Goal: Communication & Community: Answer question/provide support

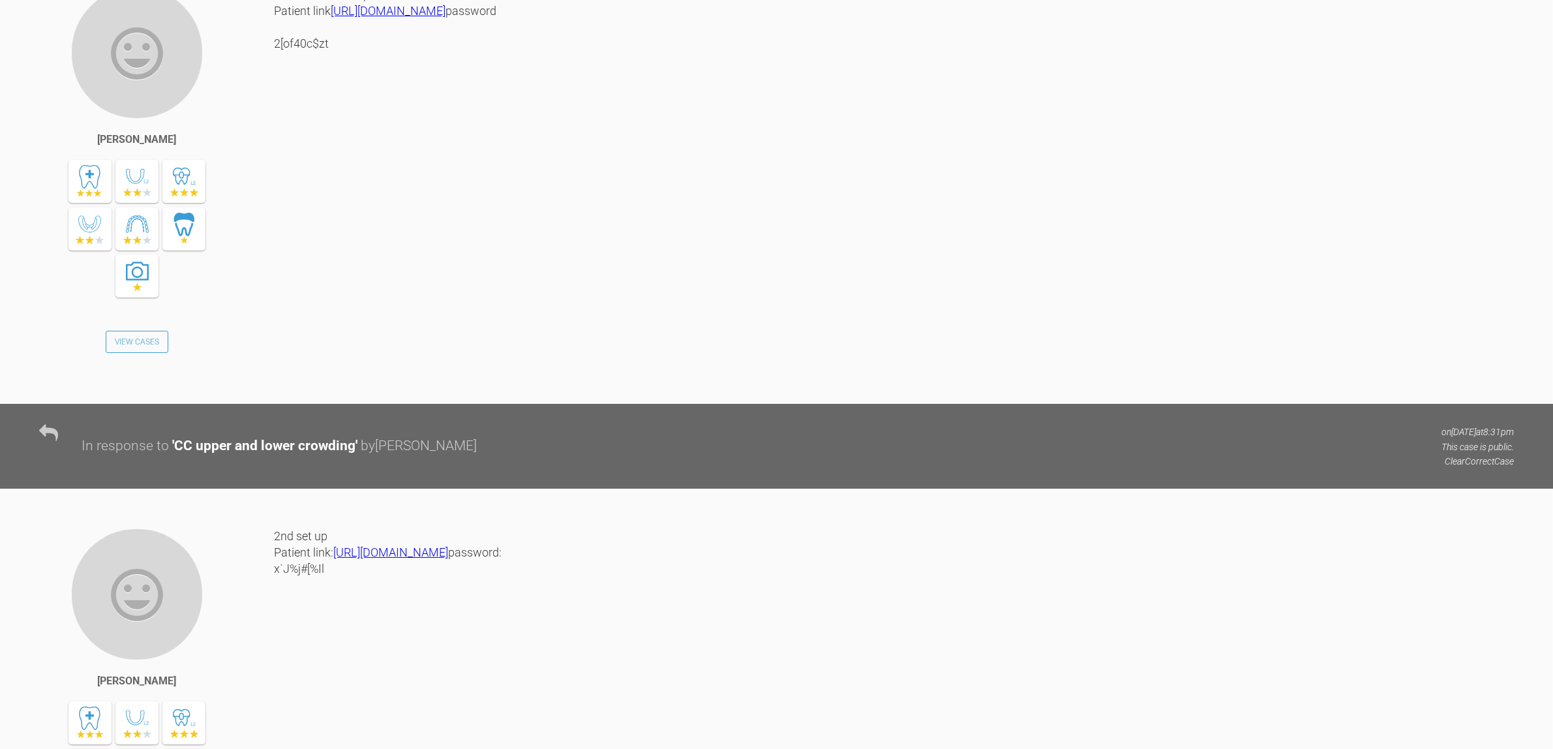
scroll to position [1467, 0]
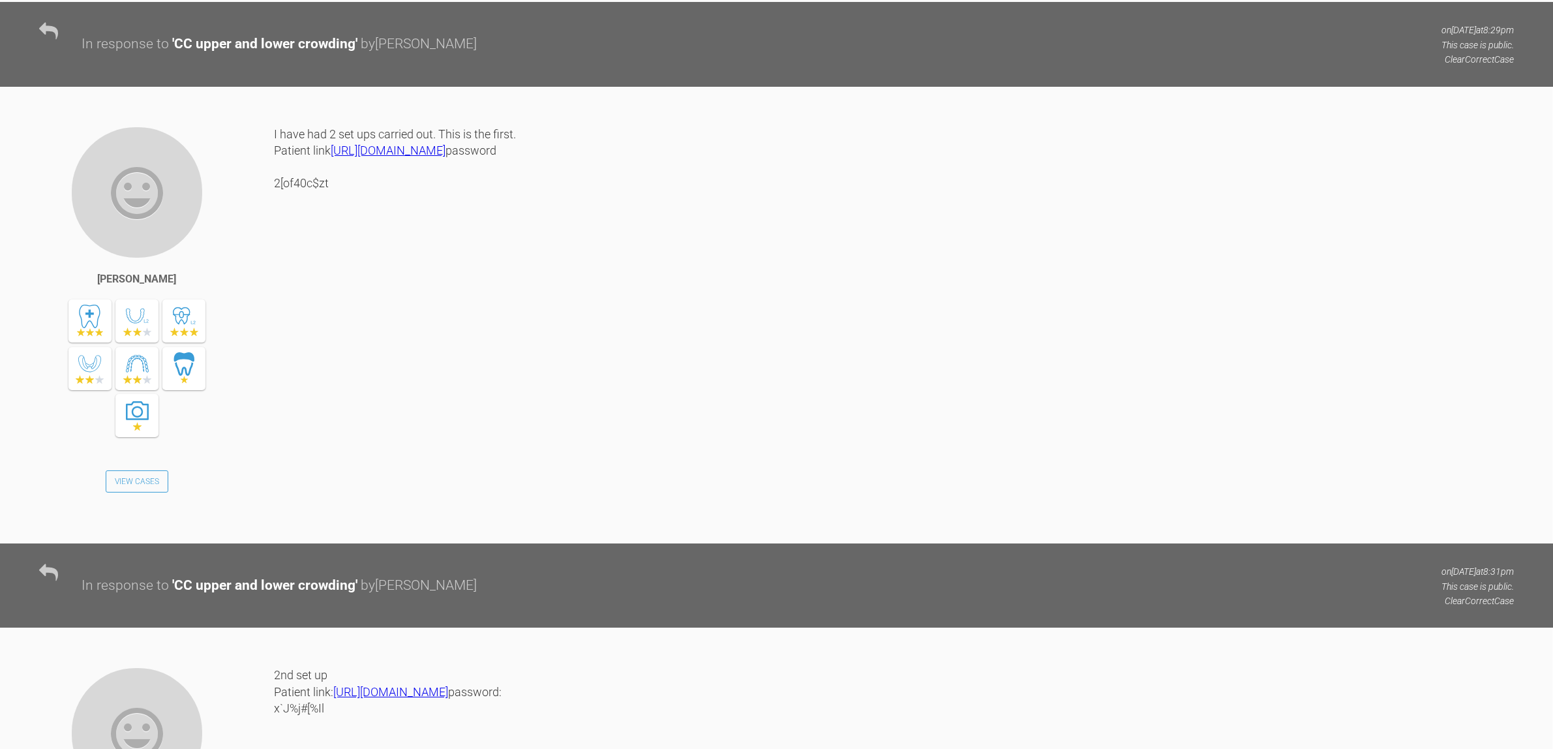
drag, startPoint x: 385, startPoint y: 362, endPoint x: 276, endPoint y: 355, distance: 109.1
click at [276, 355] on div "I have had 2 set ups carried out. This is the first. Patient link https://eshop…" at bounding box center [894, 325] width 1240 height 398
copy div "2[of40c$zt"
click at [465, 236] on div "I have had 2 set ups carried out. This is the first. Patient link https://eshop…" at bounding box center [894, 325] width 1240 height 398
click at [445, 157] on link "[URL][DOMAIN_NAME]" at bounding box center [388, 150] width 115 height 14
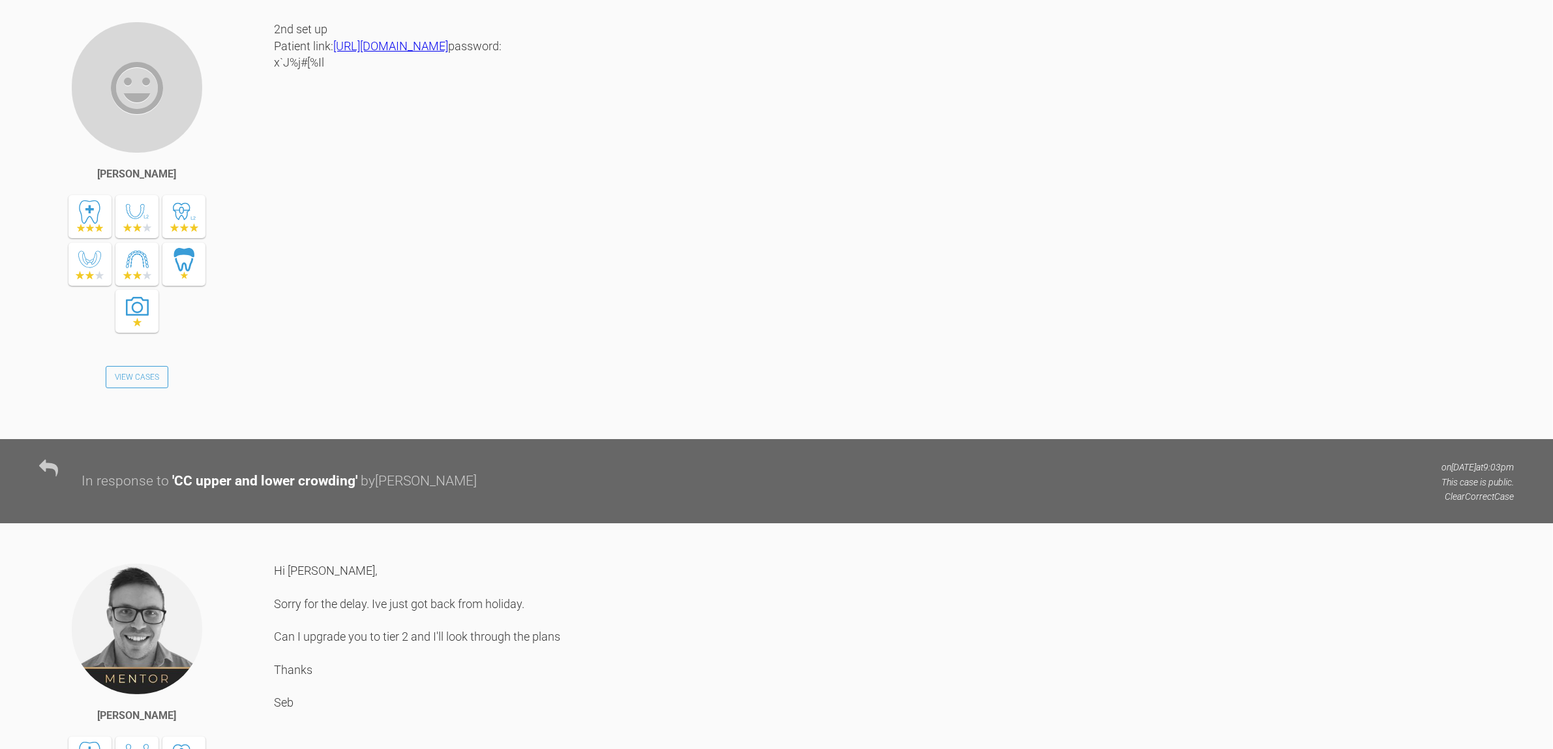
scroll to position [1956, 0]
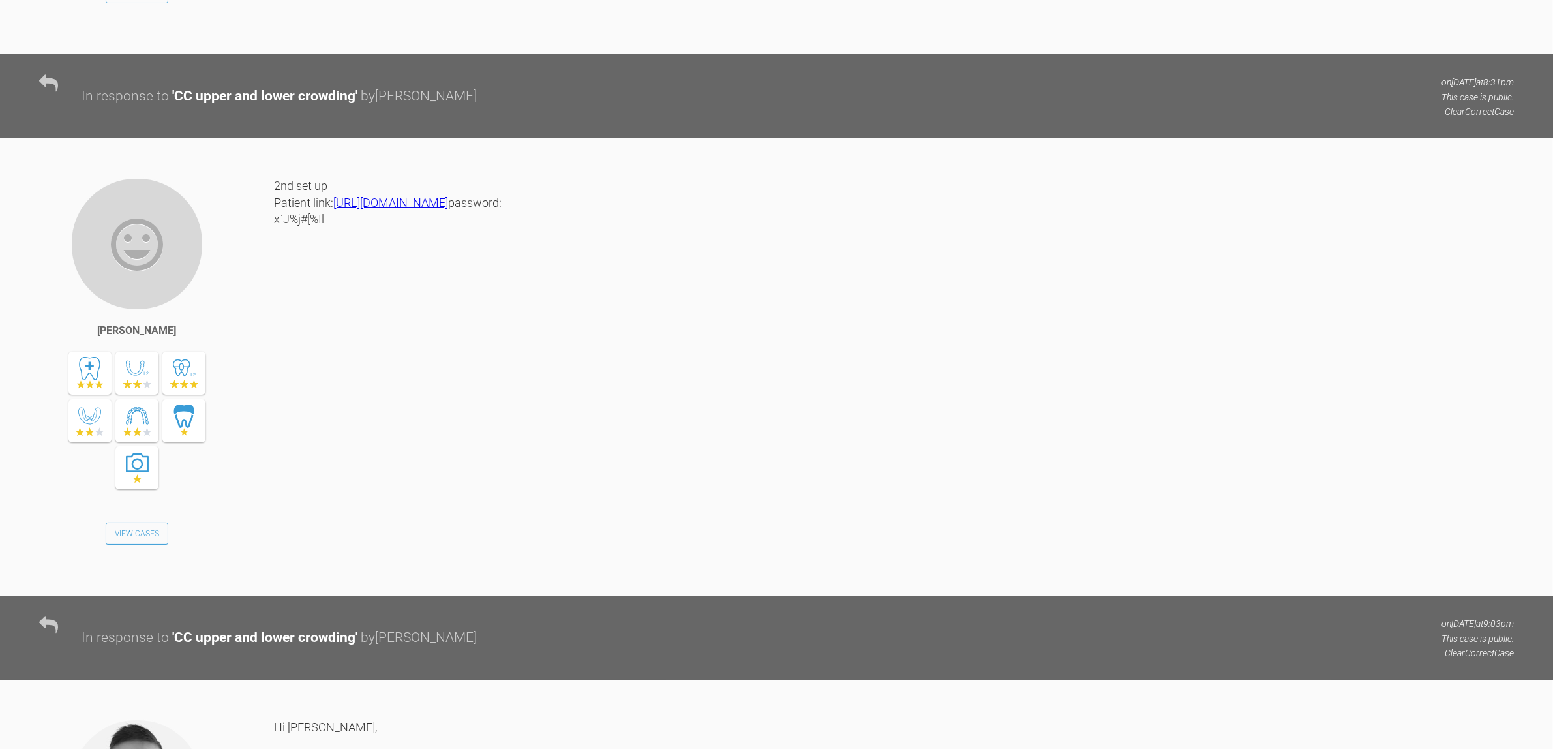
drag, startPoint x: 359, startPoint y: 379, endPoint x: 275, endPoint y: 382, distance: 84.2
click at [275, 382] on div "2nd set up Patient link: https://eshop-dr.clearcorrect.com/treatment-plan/passw…" at bounding box center [894, 376] width 1240 height 398
copy div "x`J%j#[%Il"
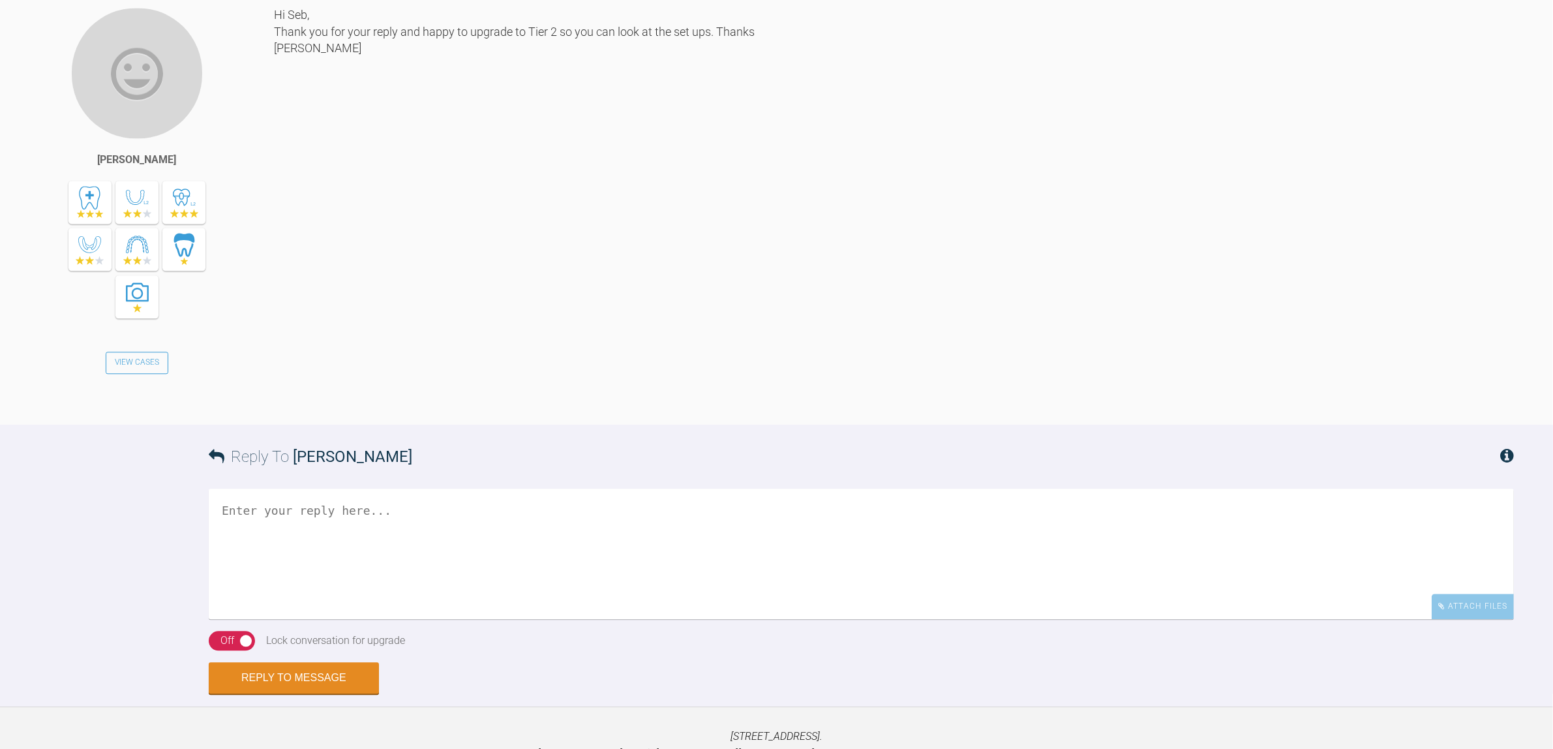
scroll to position [3831, 0]
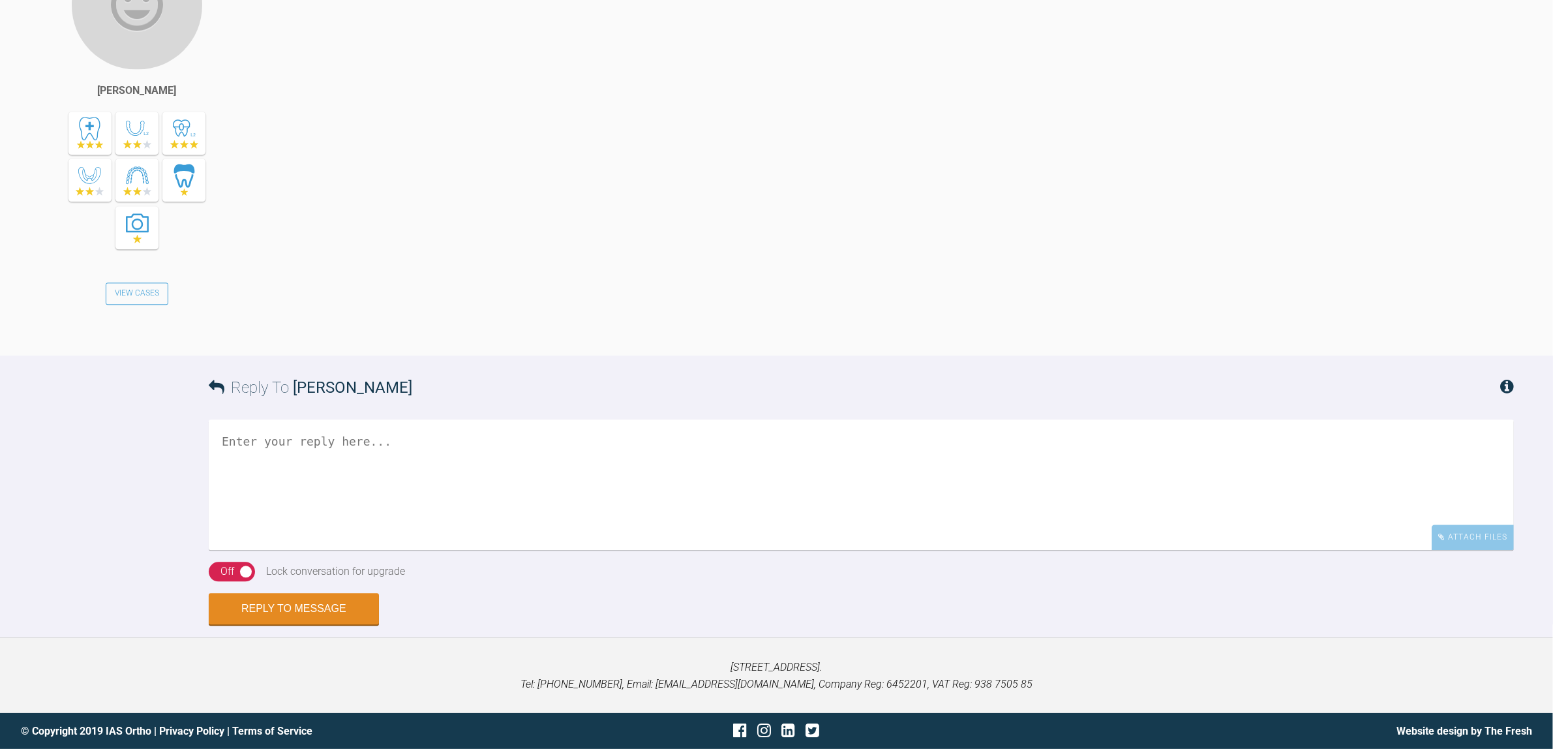
click at [565, 527] on textarea at bounding box center [861, 484] width 1305 height 130
click at [800, 457] on textarea "Definitely some pre treatment PPR to de-triangulate - mainly for UR12 contacts &" at bounding box center [861, 484] width 1305 height 130
drag, startPoint x: 598, startPoint y: 467, endPoint x: 509, endPoint y: 466, distance: 89.3
click at [509, 466] on textarea "Definitely some pre treatment PPR to de-triangulate - mainly for UR12 contacts …" at bounding box center [861, 484] width 1305 height 130
drag, startPoint x: 588, startPoint y: 473, endPoint x: 548, endPoint y: 473, distance: 40.4
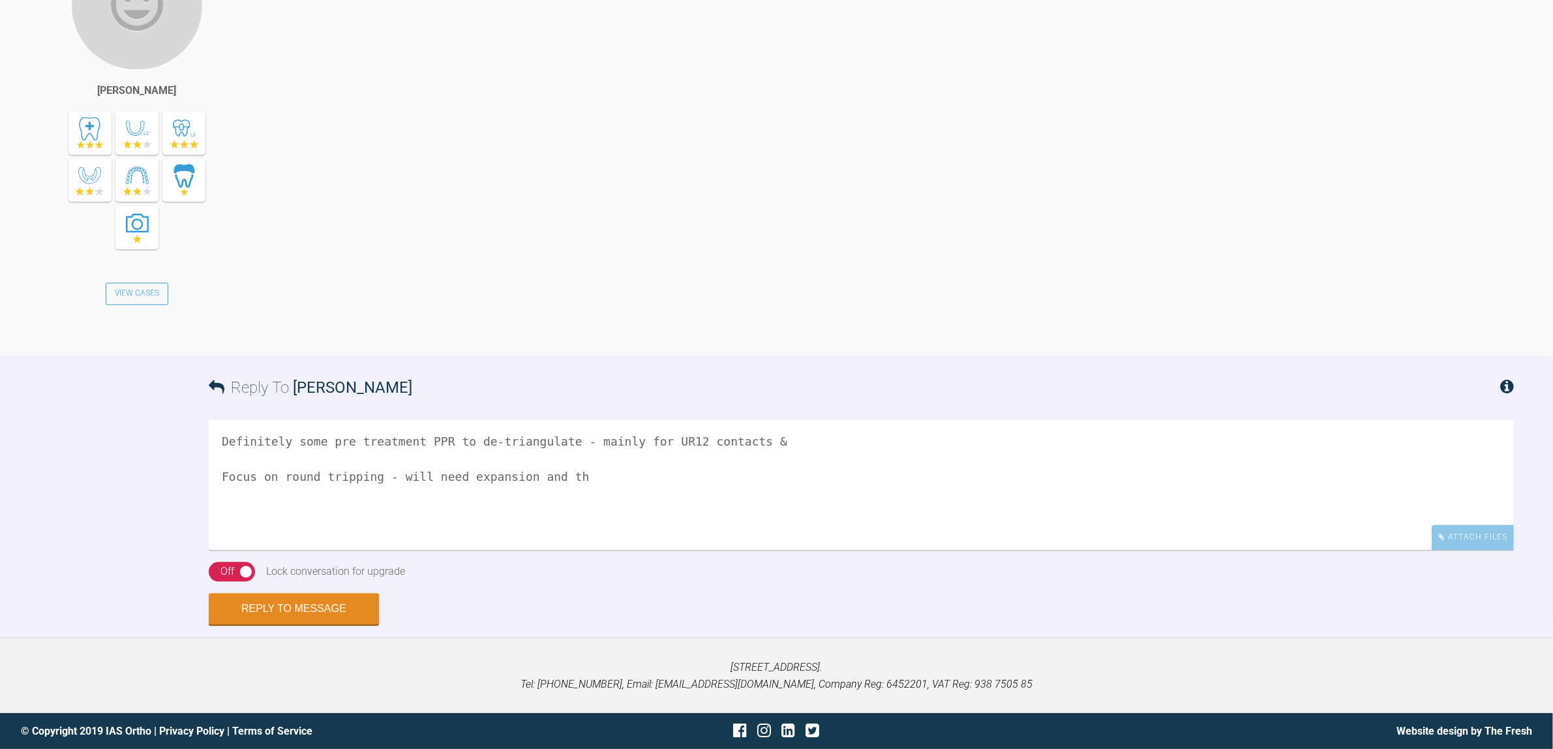
click at [548, 473] on textarea "Definitely some pre treatment PPR to de-triangulate - mainly for UR12 contacts …" at bounding box center [861, 484] width 1305 height 130
click at [504, 476] on textarea "Definitely some pre treatment PPR to de-triangulate - mainly for UR12 contacts …" at bounding box center [861, 484] width 1305 height 130
click at [688, 473] on textarea "Definitely some pre treatment PPR to de-triangulate - mainly for UR12 contacts …" at bounding box center [861, 484] width 1305 height 130
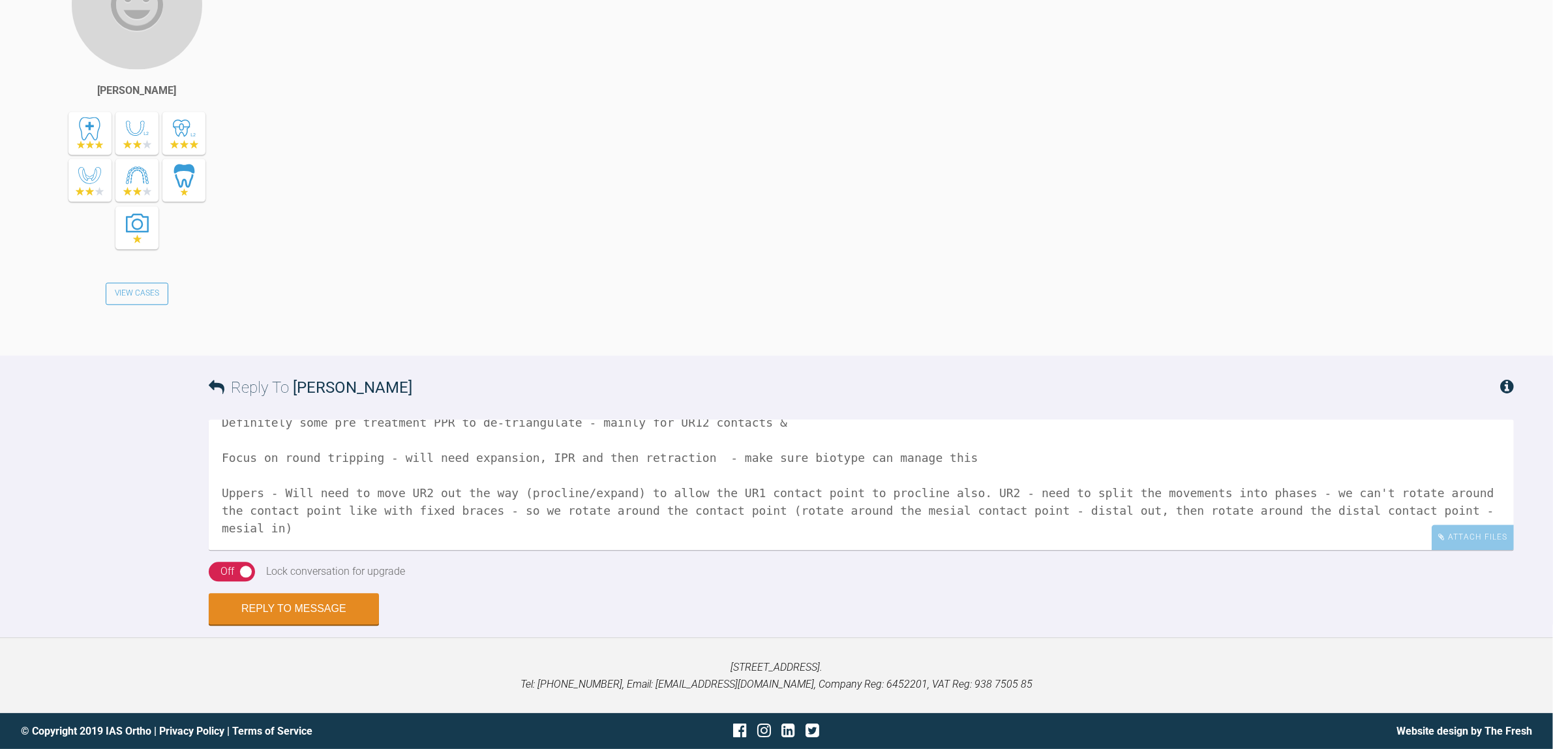
scroll to position [0, 0]
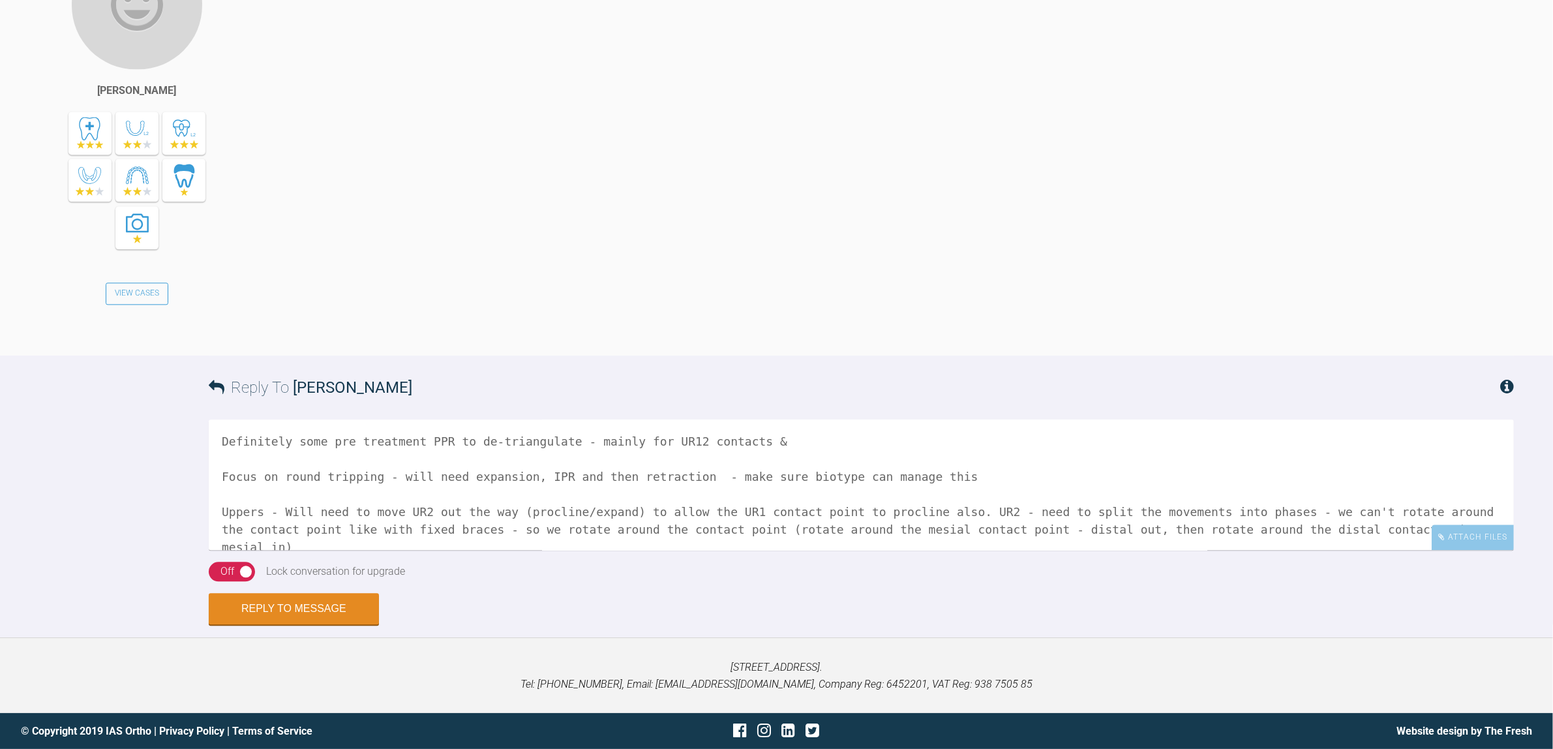
click at [773, 444] on textarea "Definitely some pre treatment PPR to de-triangulate - mainly for UR12 contacts …" at bounding box center [861, 484] width 1305 height 130
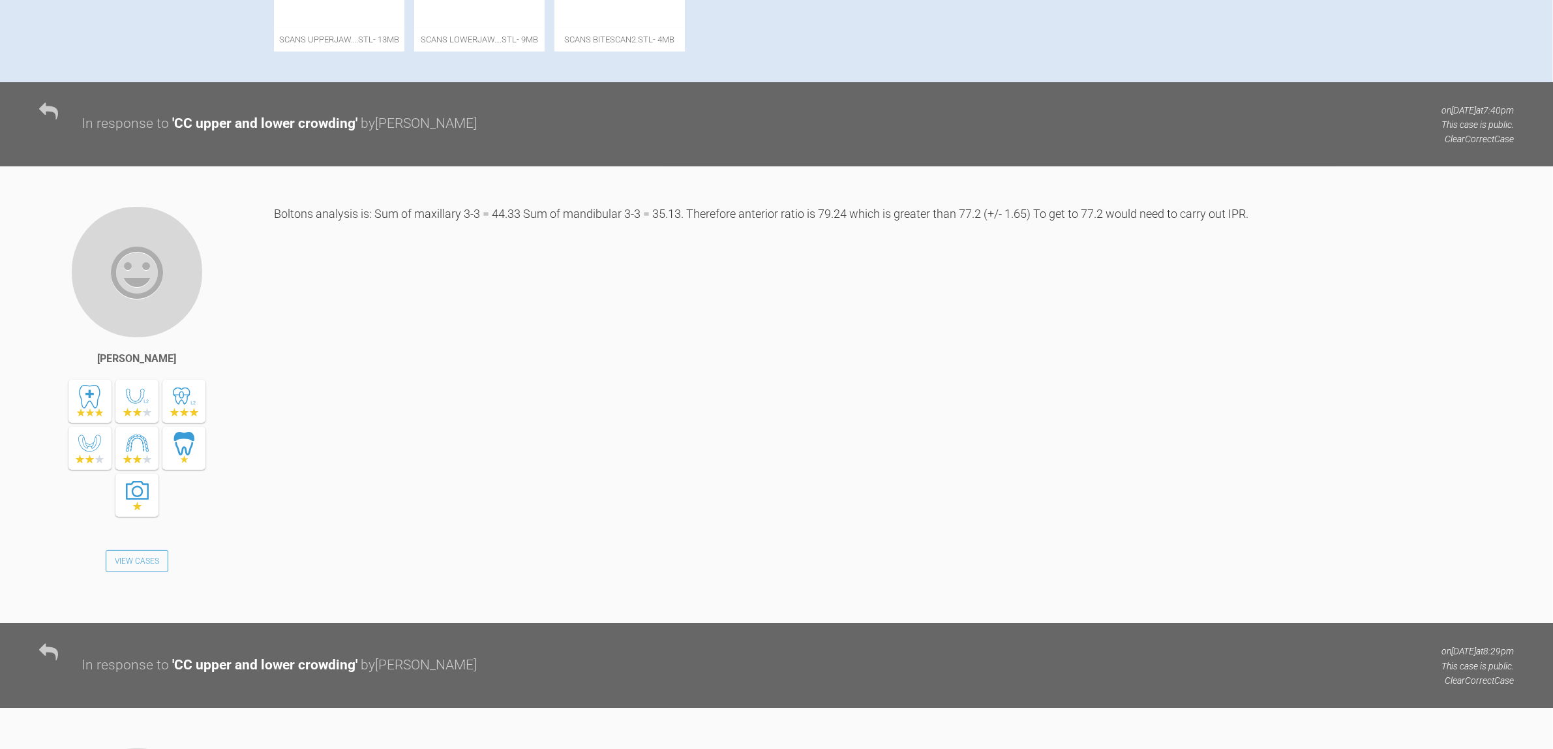
scroll to position [571, 0]
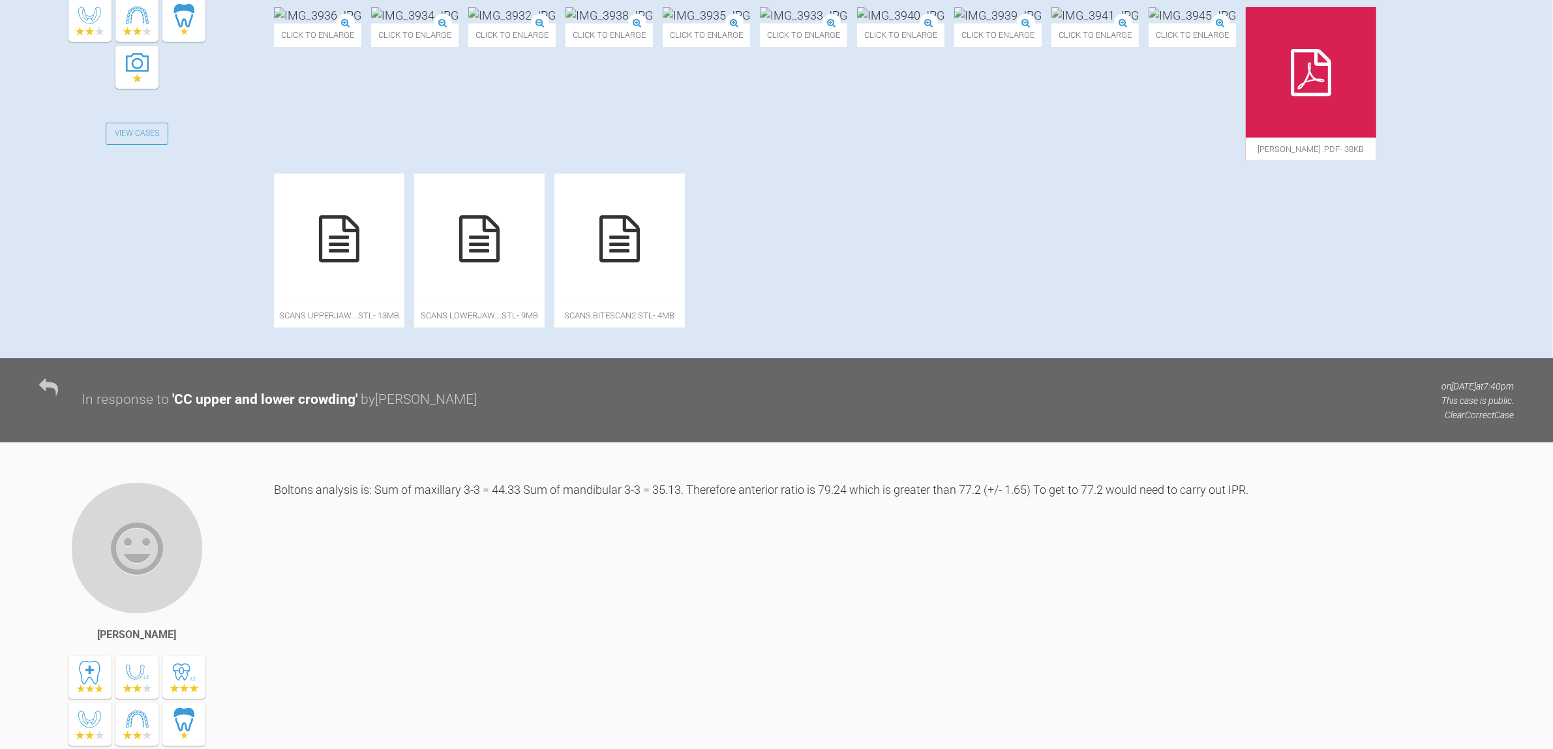
click at [458, 23] on img at bounding box center [414, 15] width 87 height 16
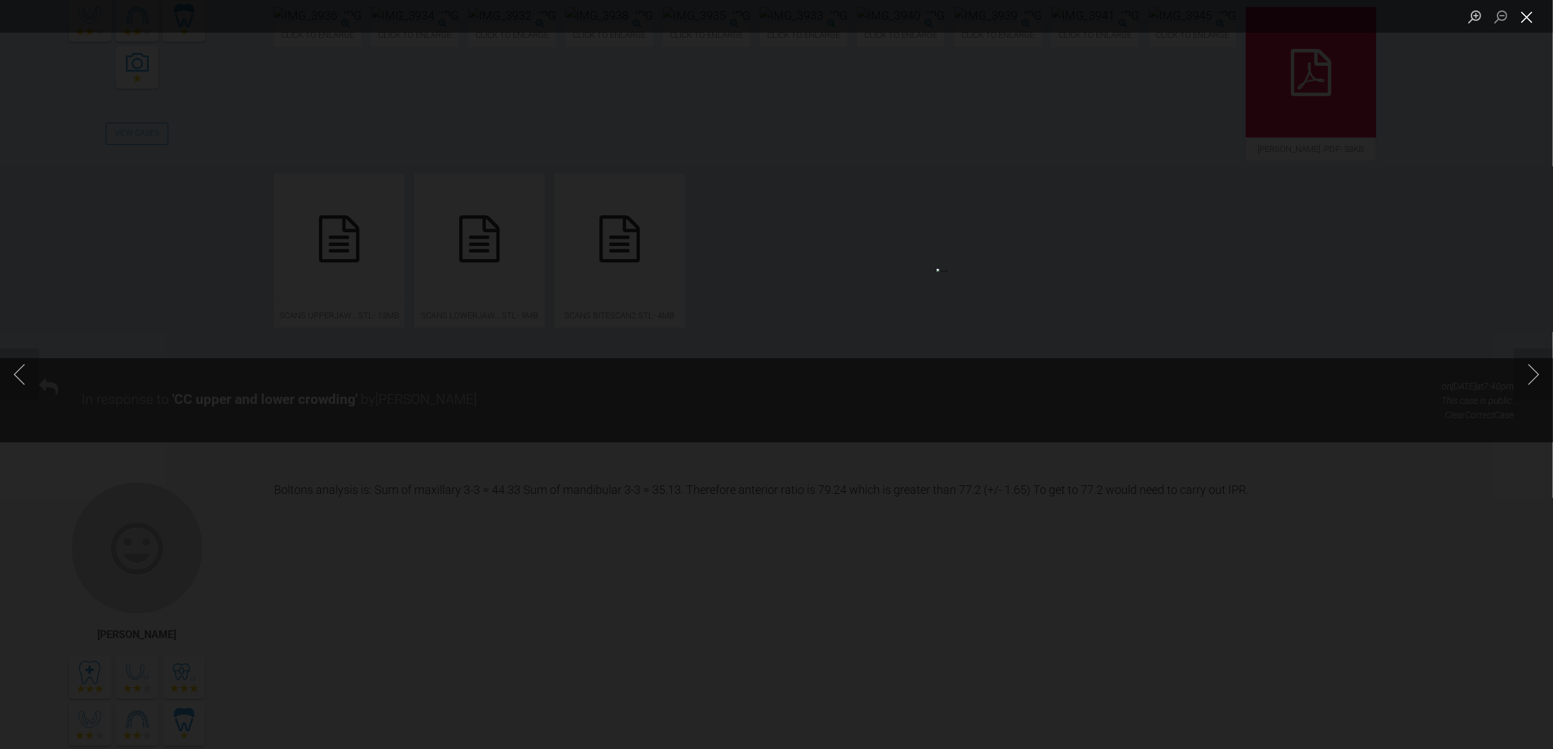
click at [1532, 21] on button "Close lightbox" at bounding box center [1527, 16] width 26 height 23
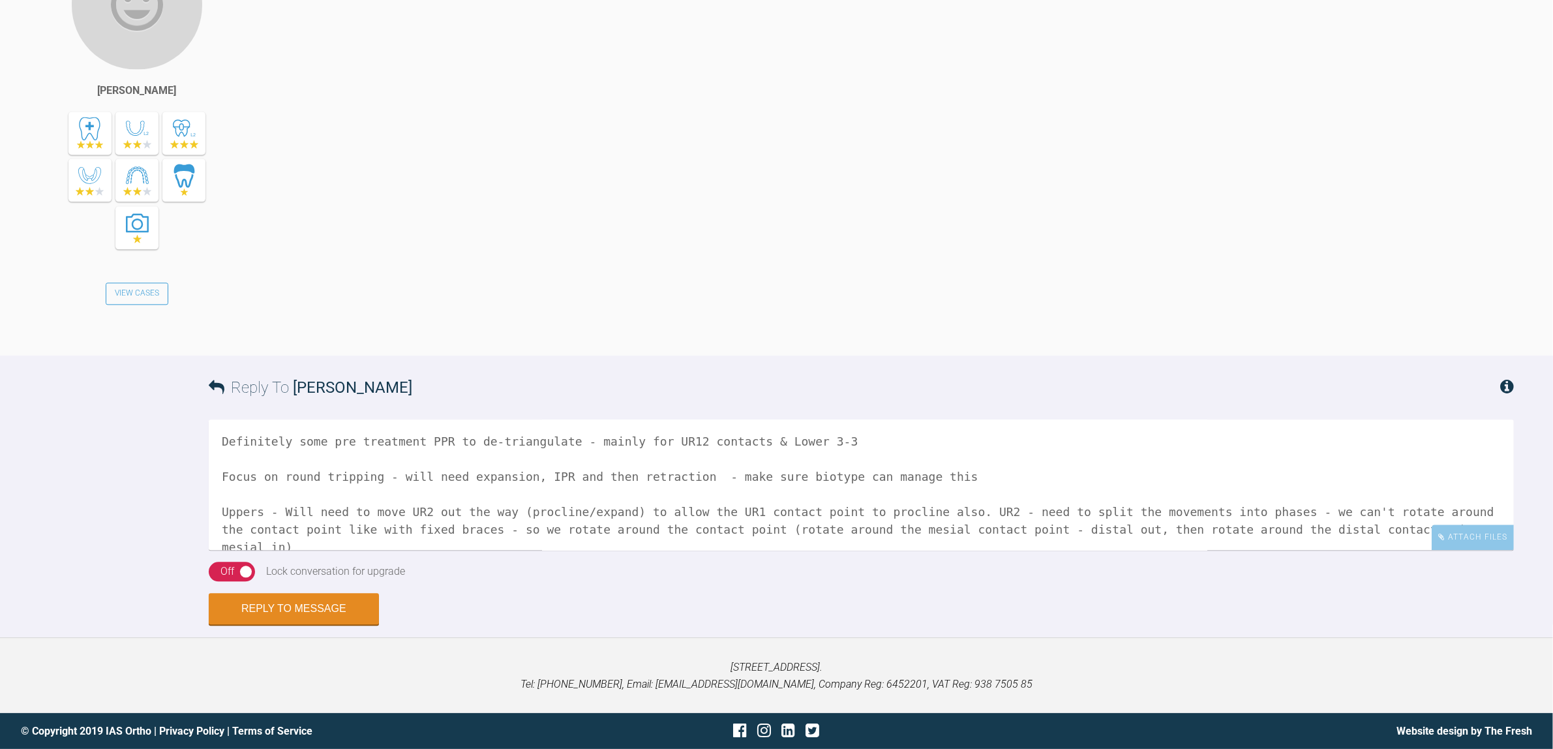
scroll to position [72, 0]
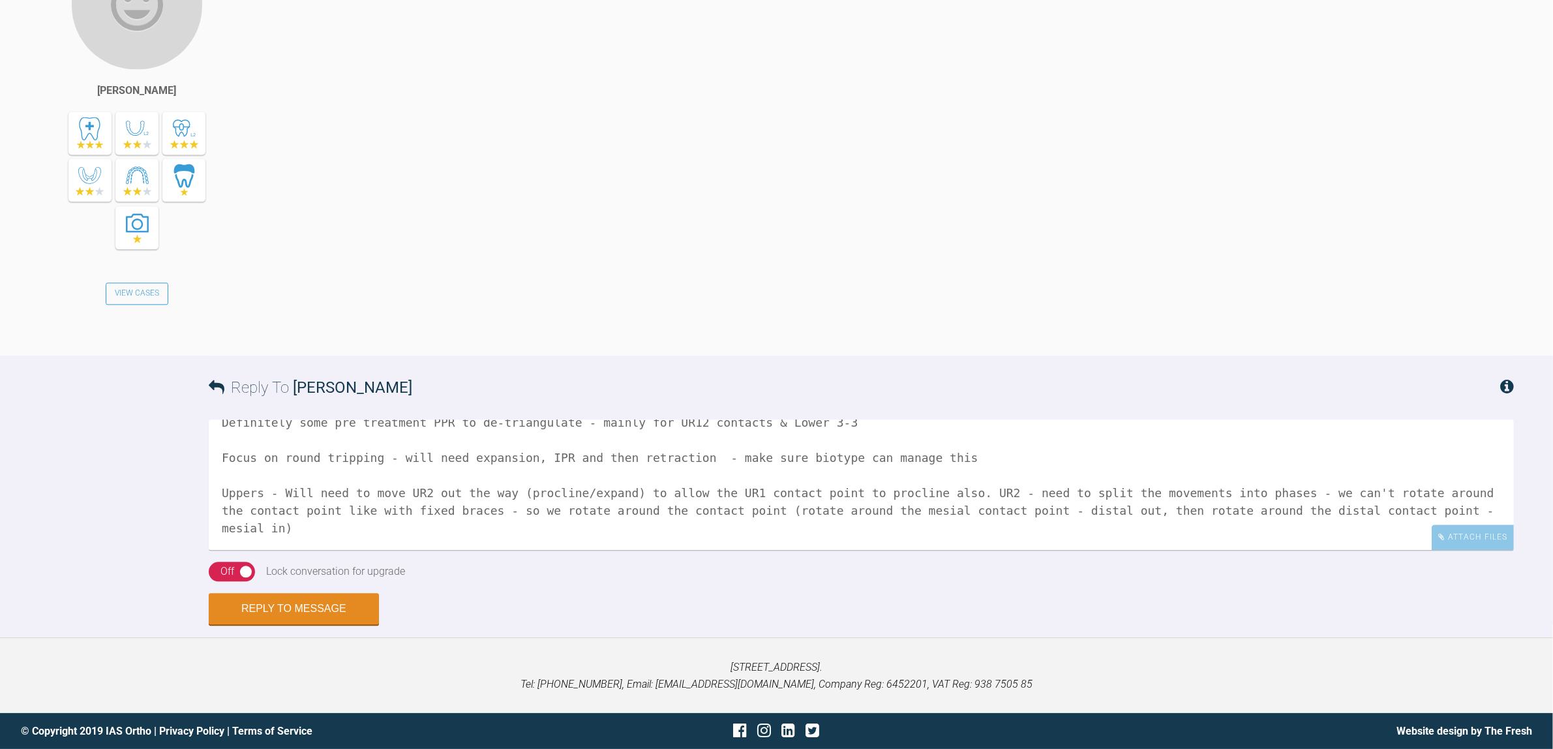
click at [630, 487] on textarea "Definitely some pre treatment PPR to de-triangulate - mainly for UR12 contacts …" at bounding box center [861, 484] width 1305 height 130
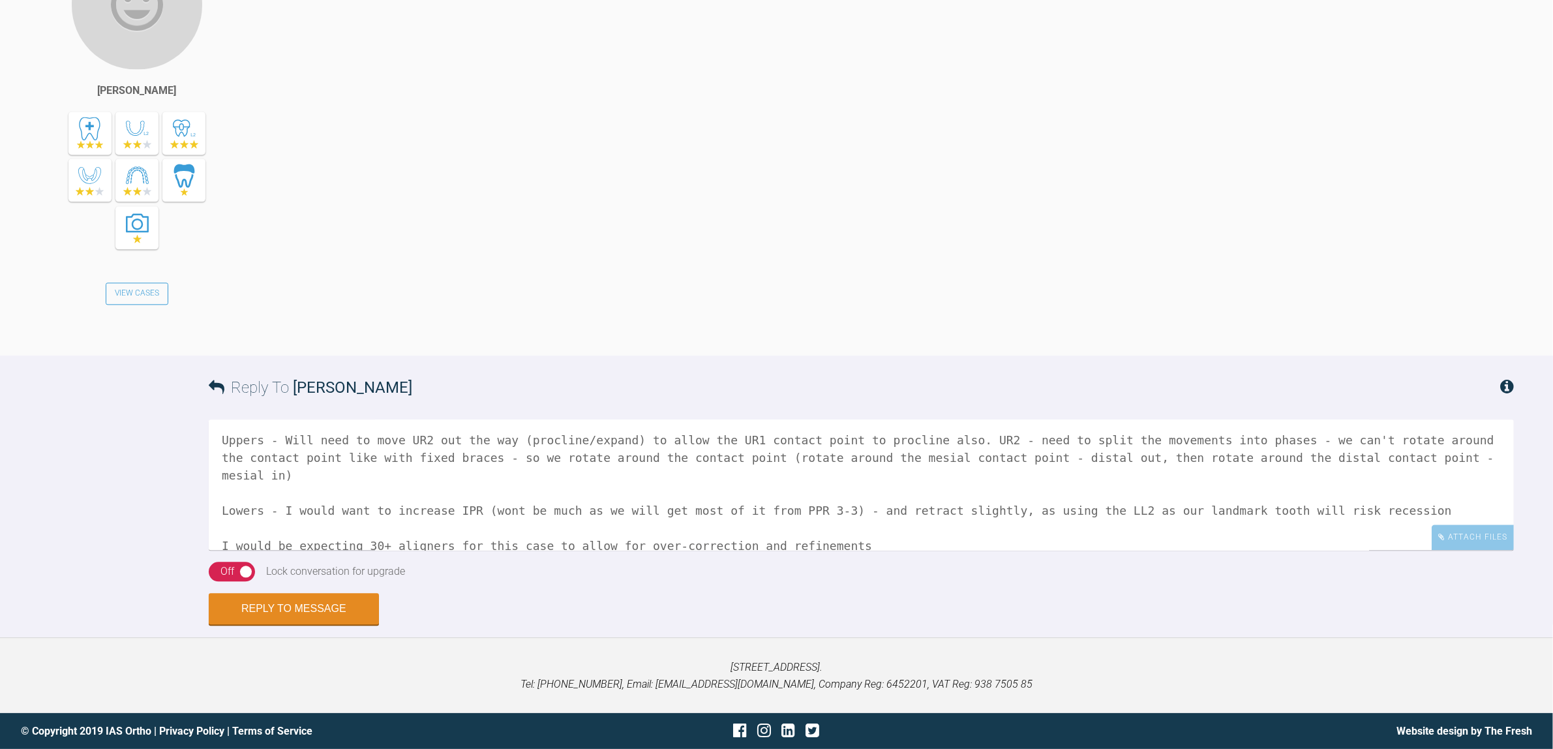
scroll to position [92, 0]
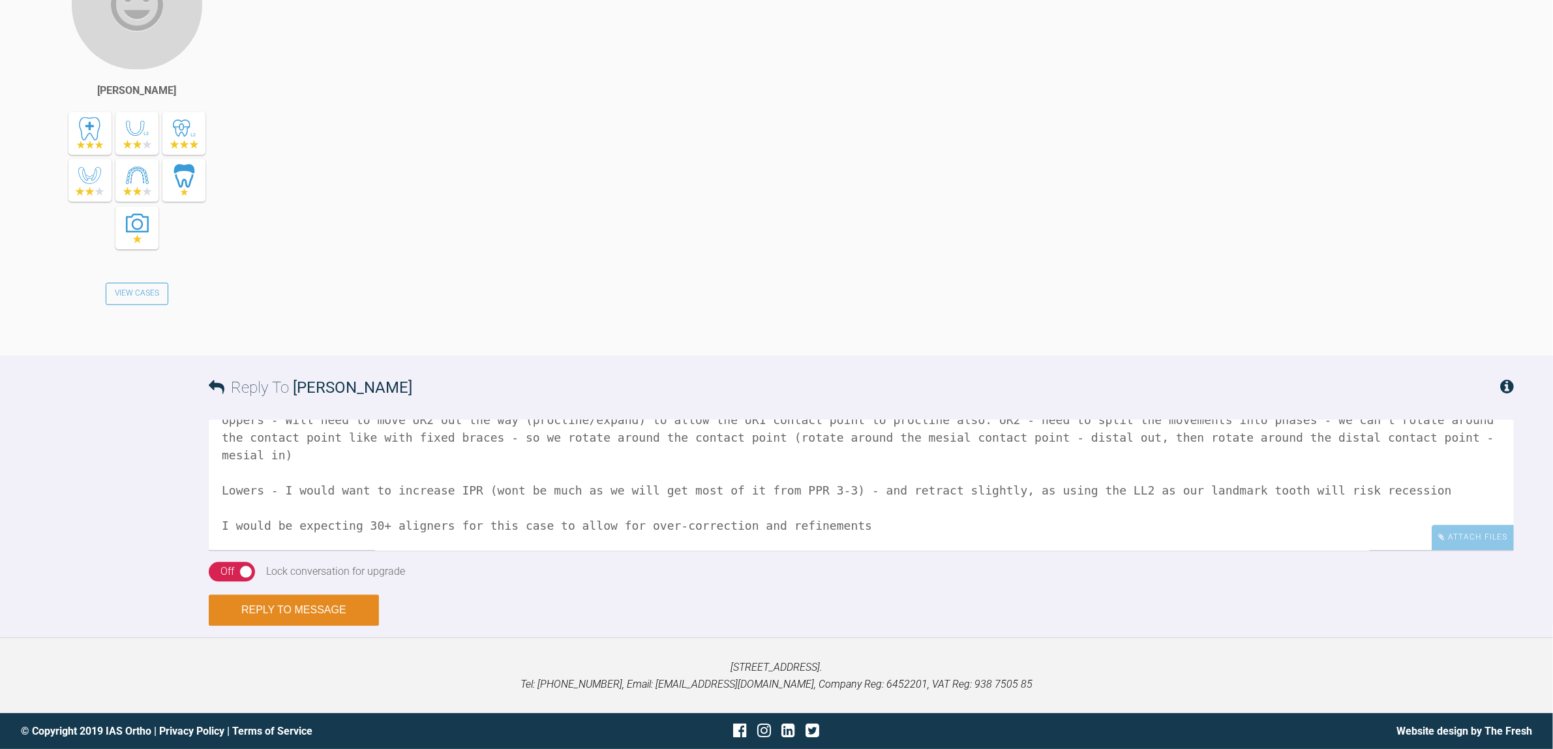
type textarea "Definitely some pre treatment PPR to de-triangulate - mainly for UR12 contacts …"
click at [269, 602] on button "Reply to Message" at bounding box center [294, 609] width 170 height 31
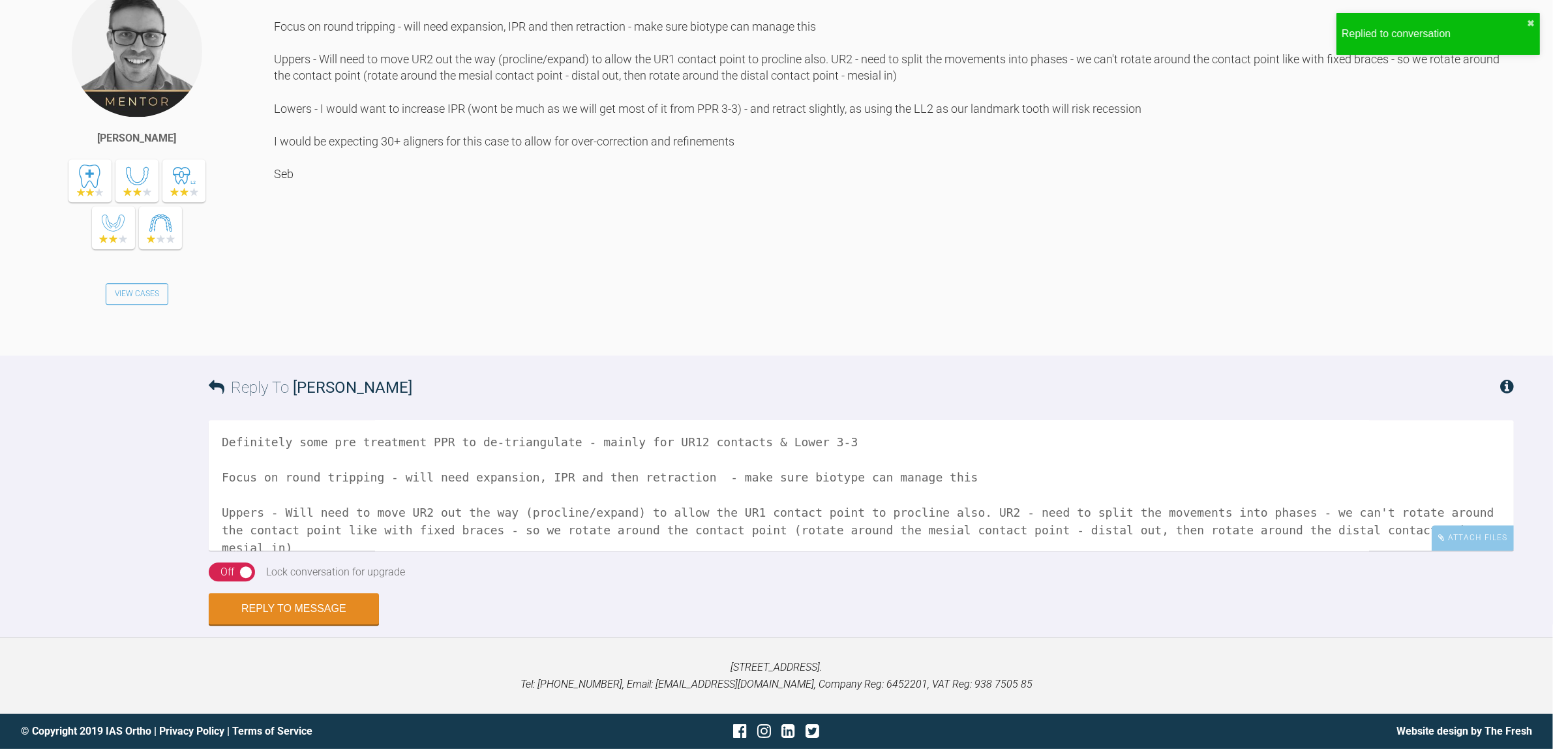
scroll to position [4325, 0]
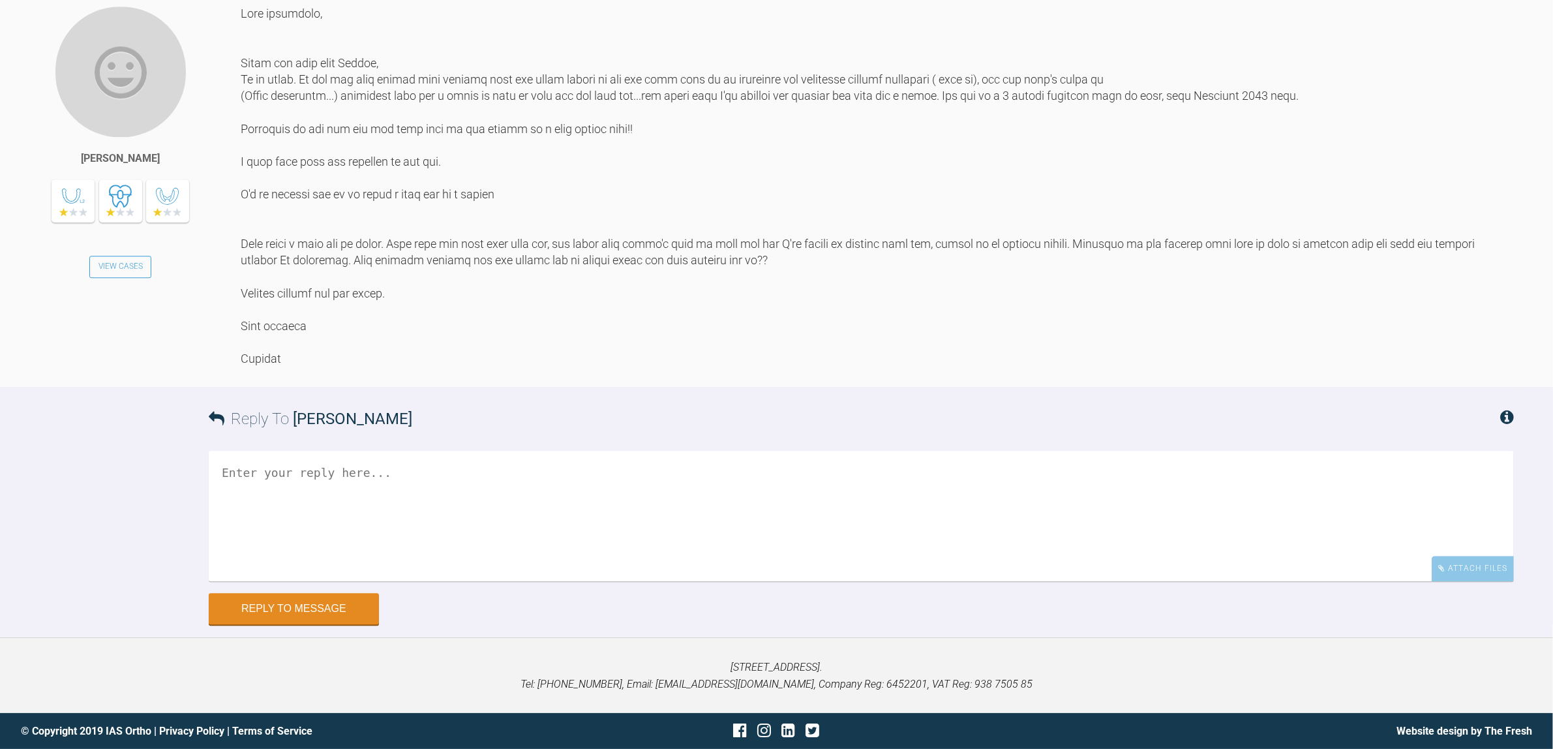
scroll to position [10919, 0]
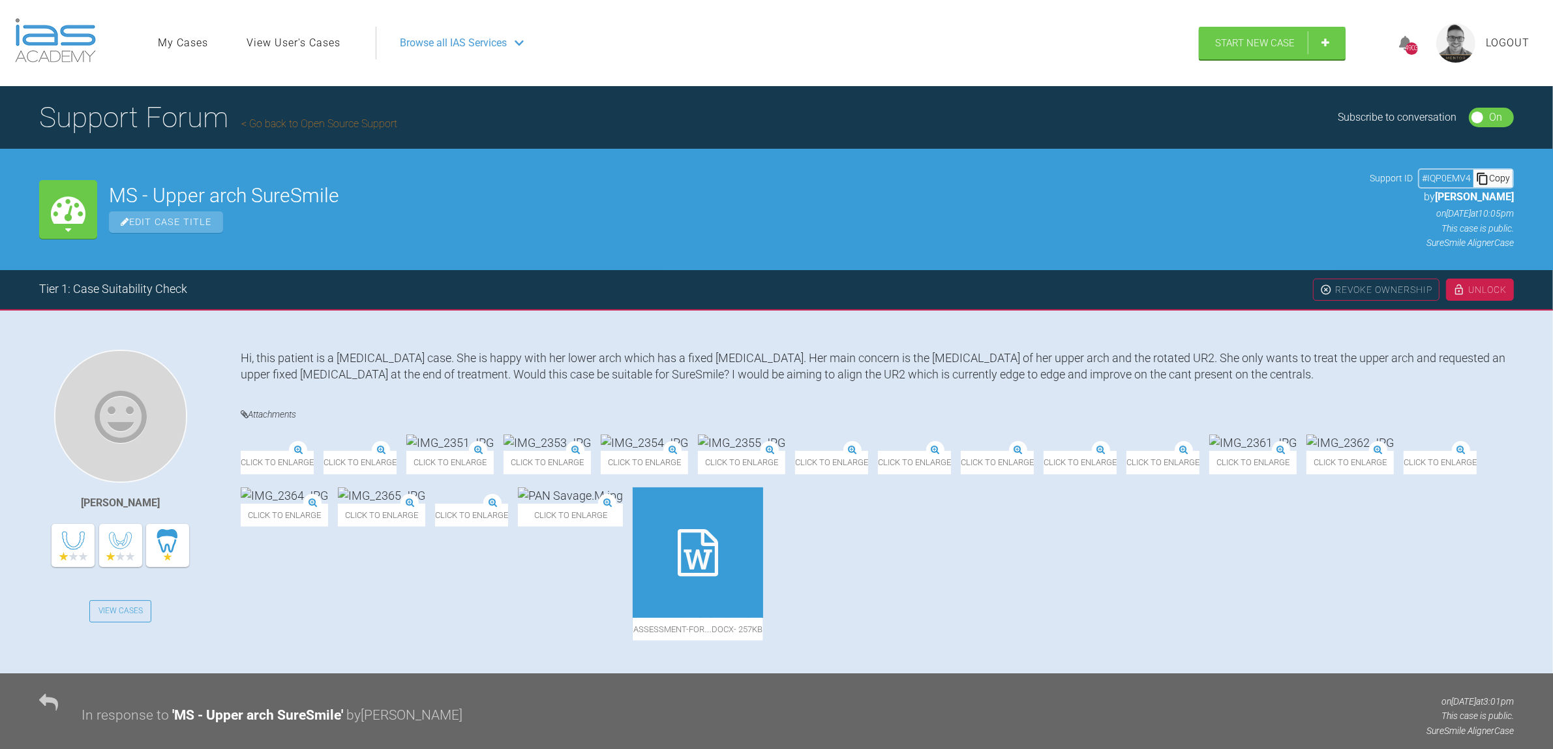
click at [320, 125] on link "Go back to Open Source Support" at bounding box center [319, 123] width 156 height 12
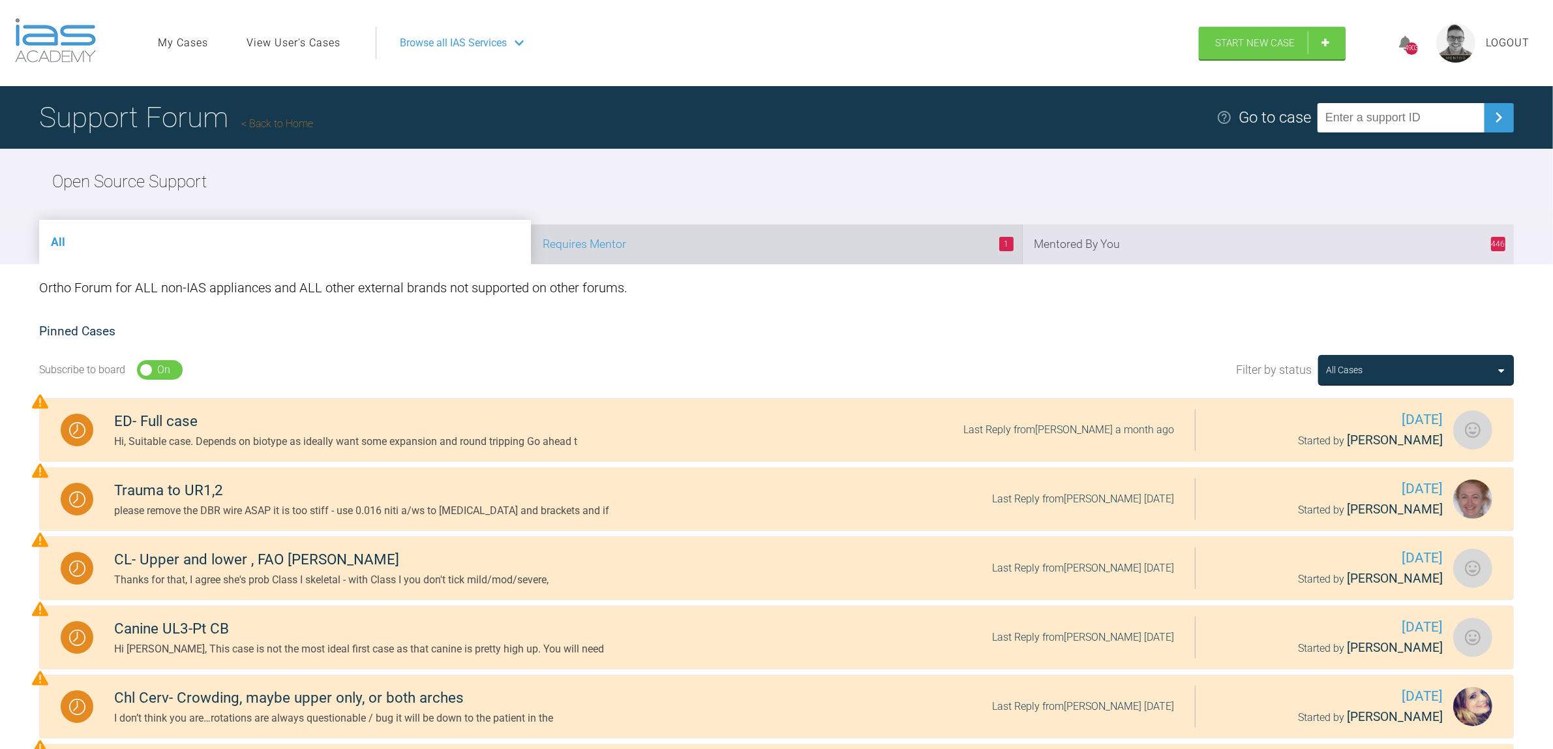
click at [888, 236] on li "1 Requires Mentor" at bounding box center [777, 244] width 492 height 40
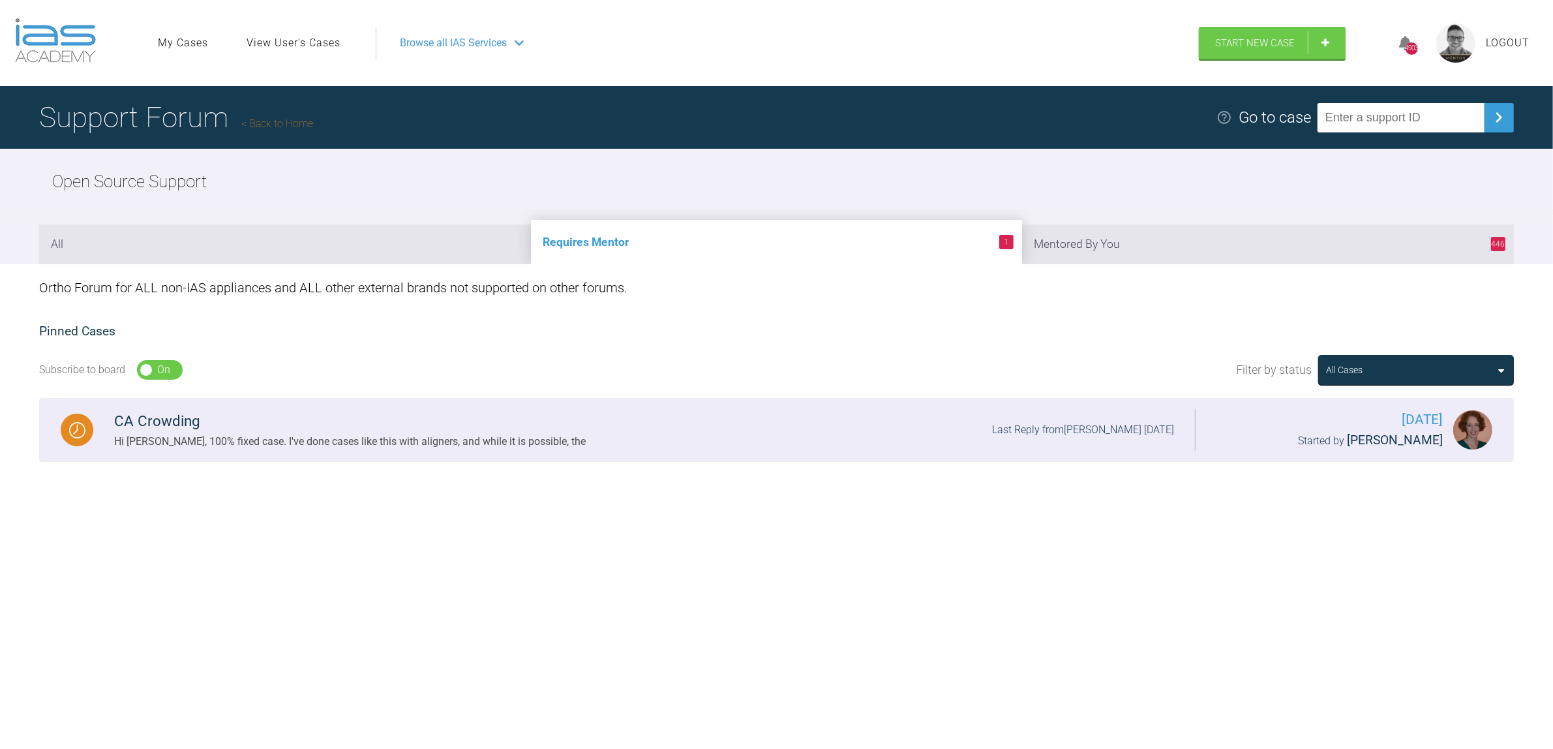
click at [654, 434] on div "CA Crowding Hi [PERSON_NAME], 100% fixed case. I've done cases like this with a…" at bounding box center [643, 430] width 1101 height 40
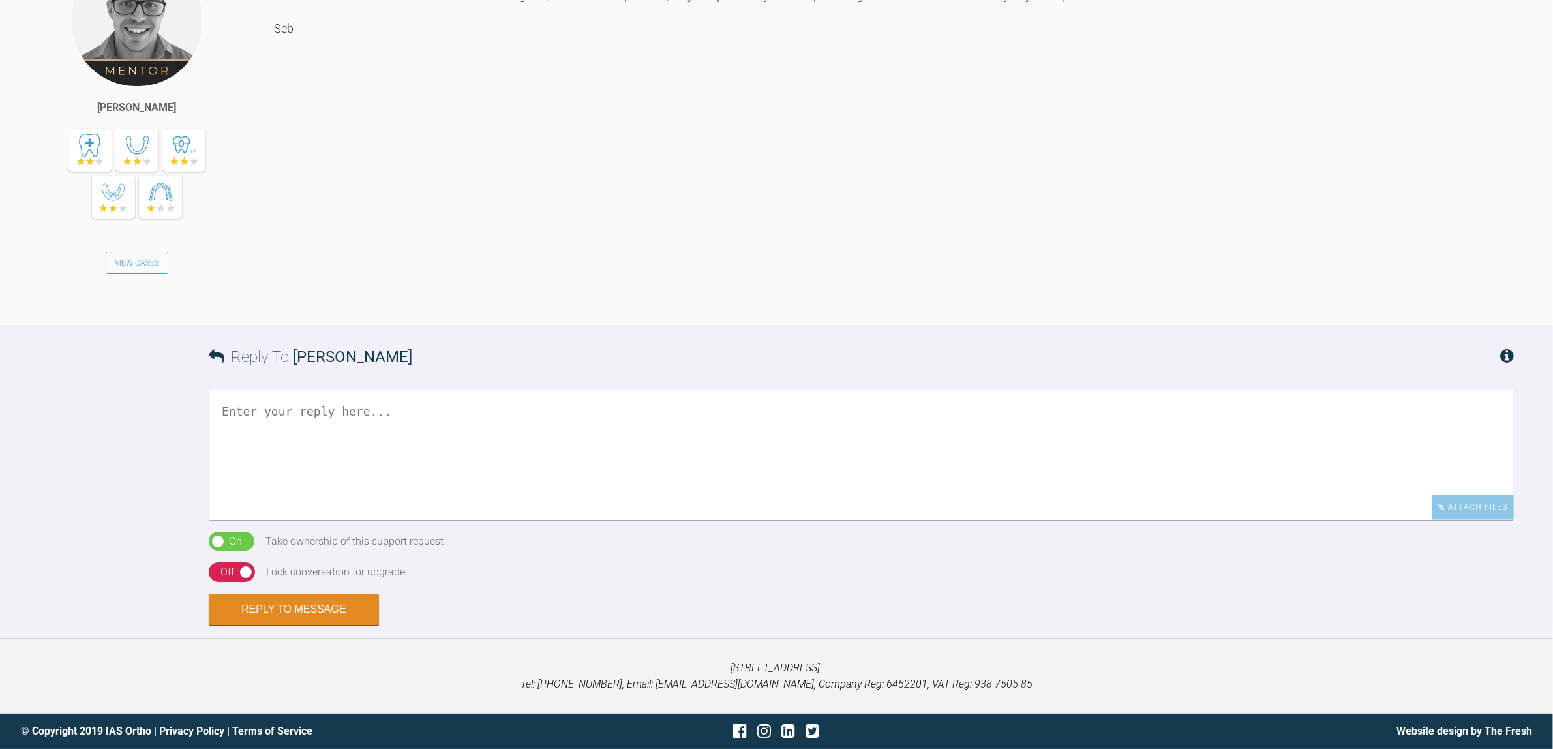
scroll to position [1489, 0]
click at [548, 460] on textarea at bounding box center [861, 454] width 1305 height 130
type textarea "."
click at [288, 602] on button "Reply to Message" at bounding box center [294, 609] width 170 height 31
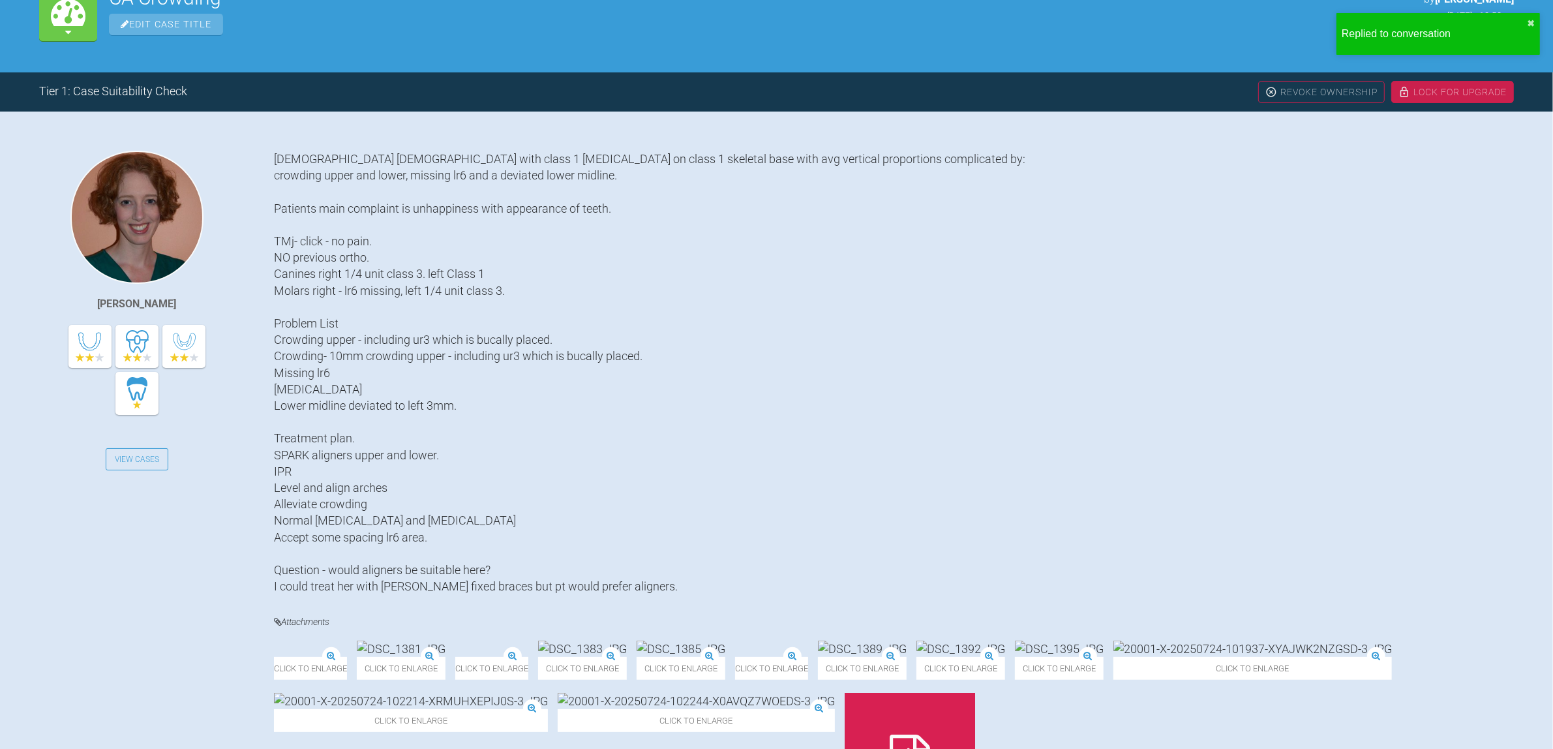
scroll to position [0, 0]
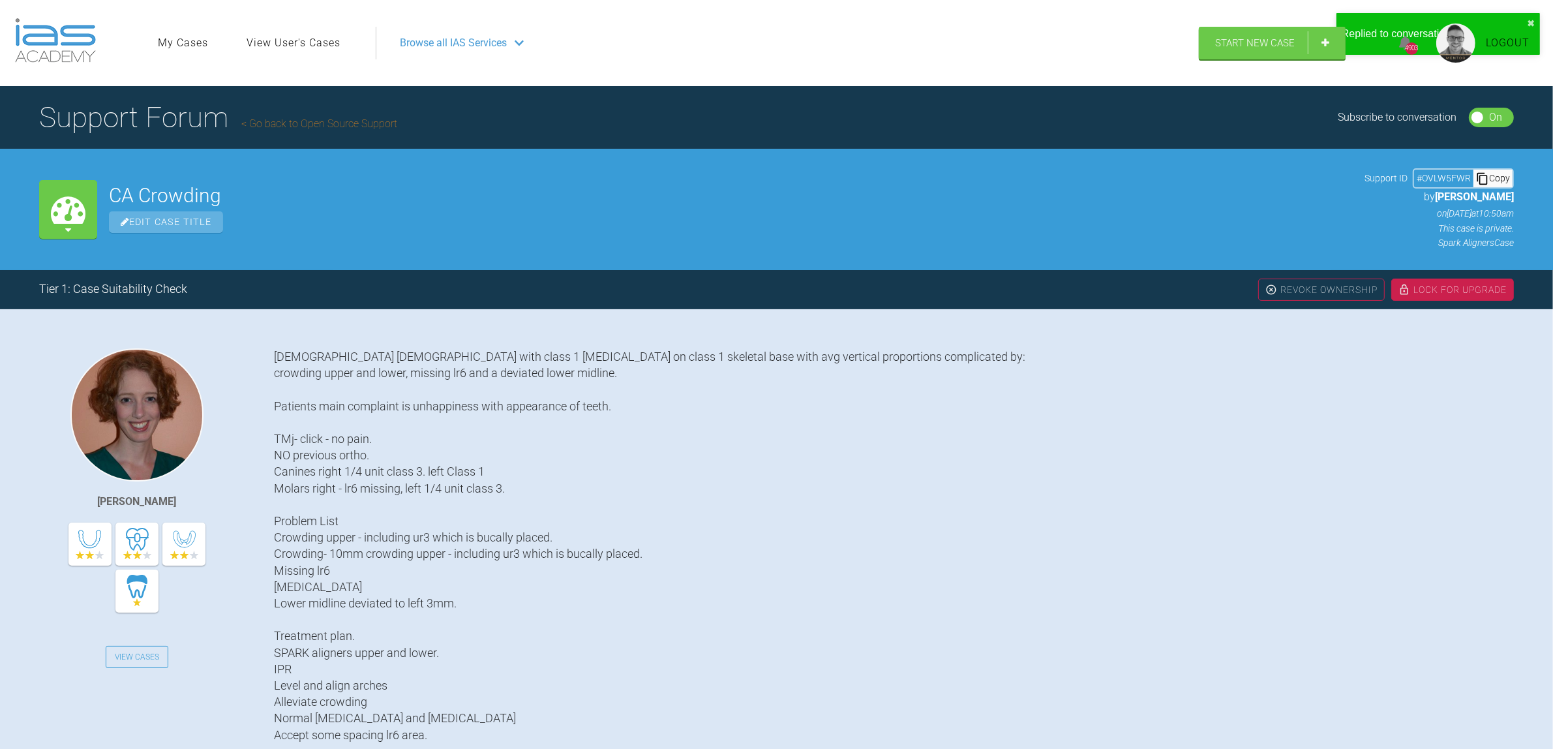
click at [314, 127] on link "Go back to Open Source Support" at bounding box center [319, 123] width 156 height 12
